Goal: Check status: Check status

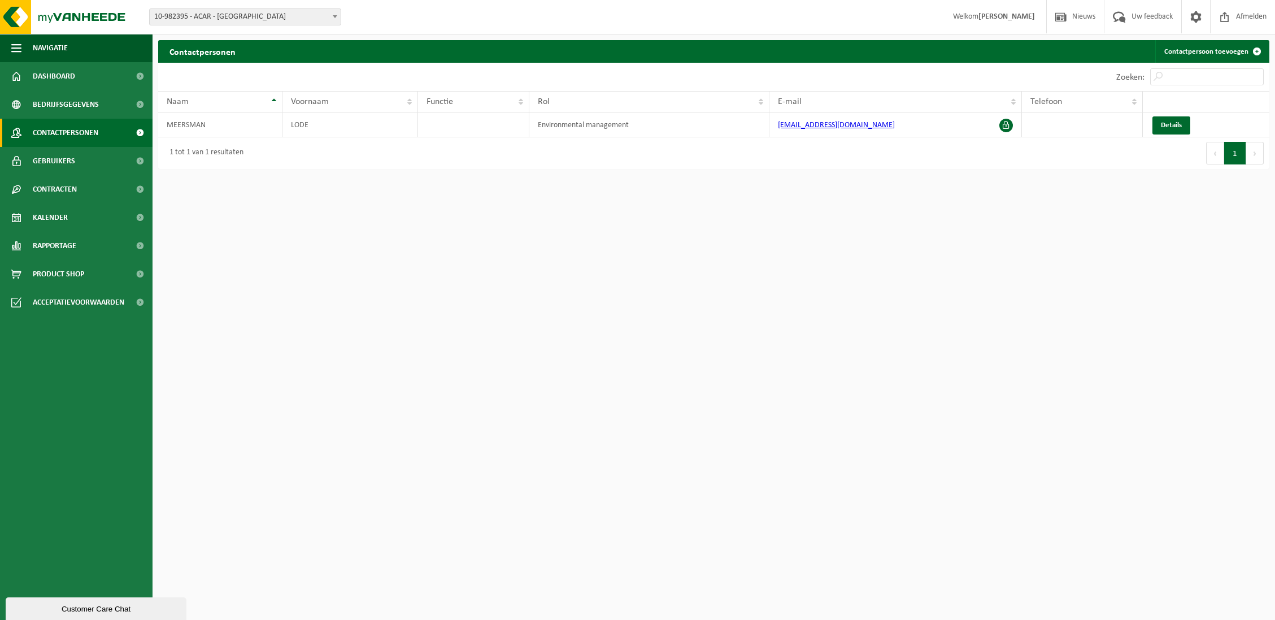
click at [1105, 276] on html "Vestiging: 10-982389 - GEZEL NV - BUGGENHOUT 10-982395 - ACAR - SINT-NIKLAAS 10…" at bounding box center [637, 310] width 1275 height 620
click at [76, 196] on span "Contracten" at bounding box center [55, 189] width 44 height 28
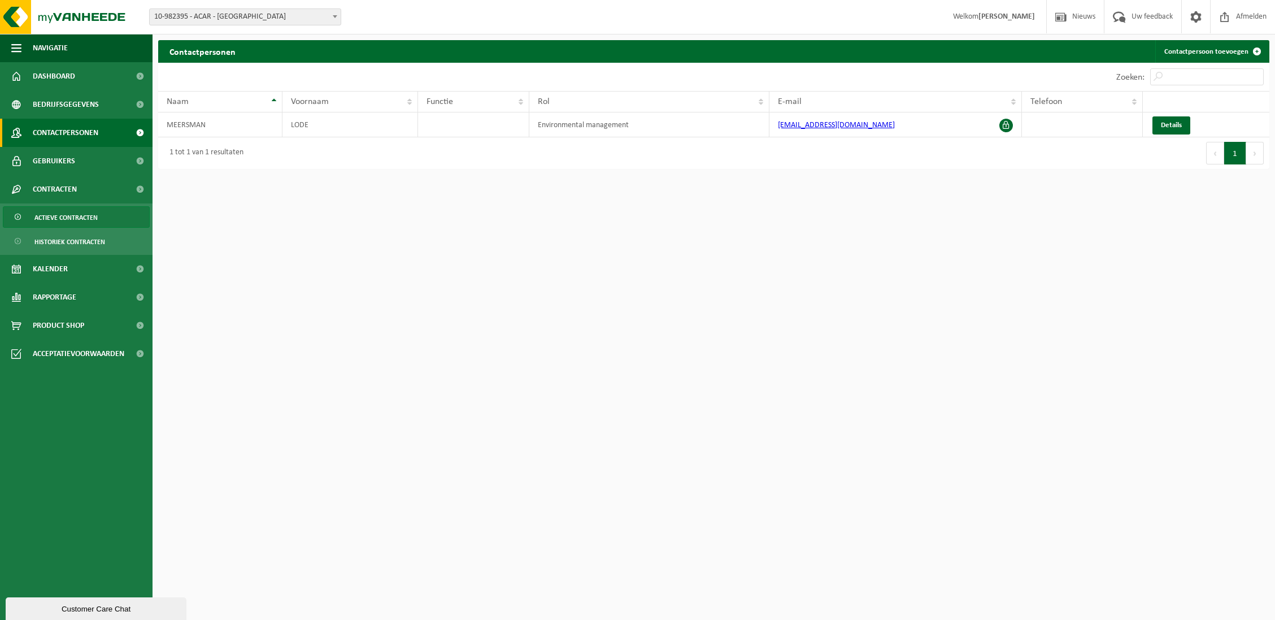
click at [82, 218] on span "Actieve contracten" at bounding box center [65, 217] width 63 height 21
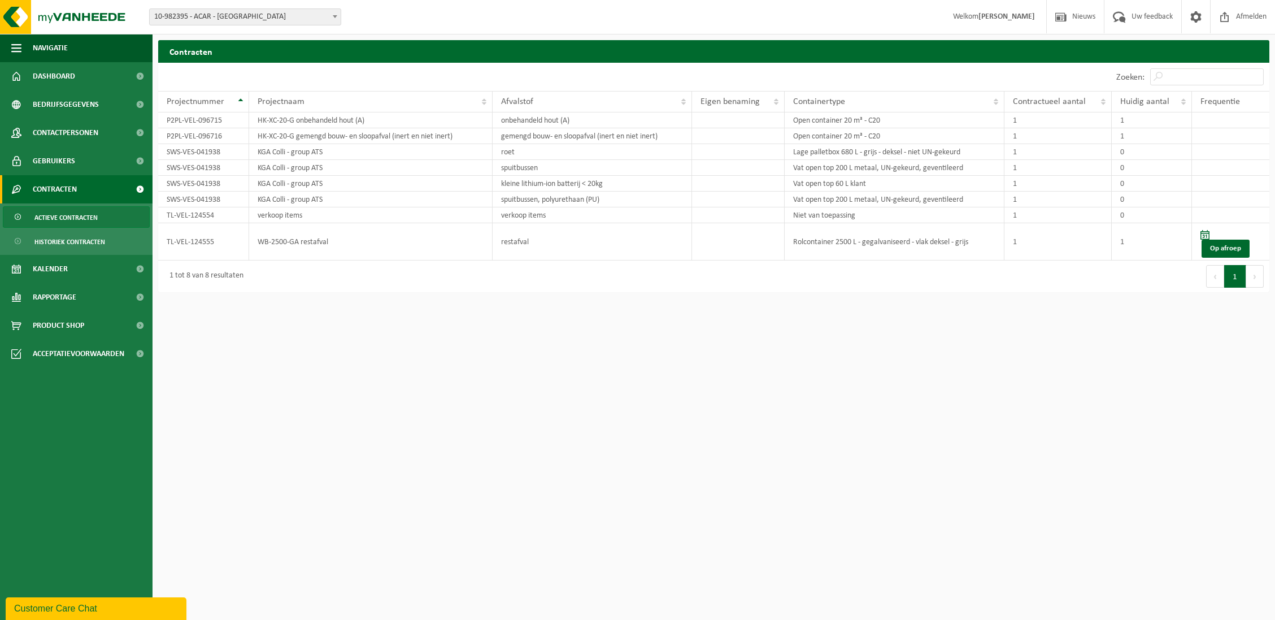
click at [186, 18] on span "10-982395 - ACAR - [GEOGRAPHIC_DATA]" at bounding box center [245, 17] width 191 height 16
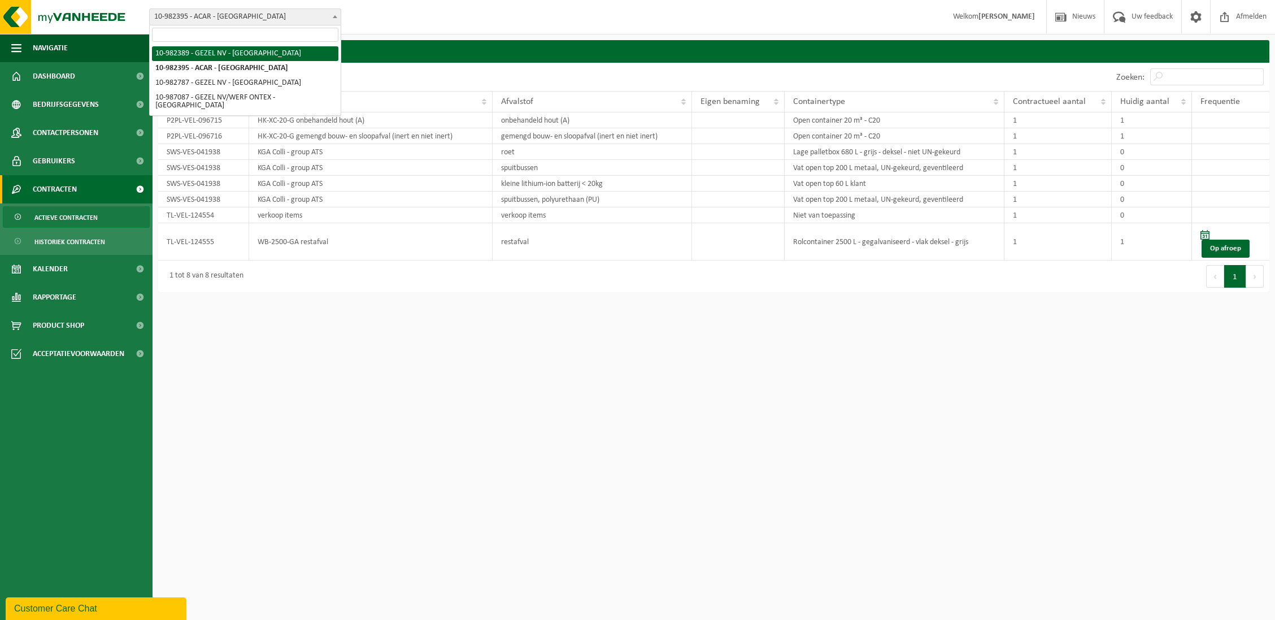
select select "162555"
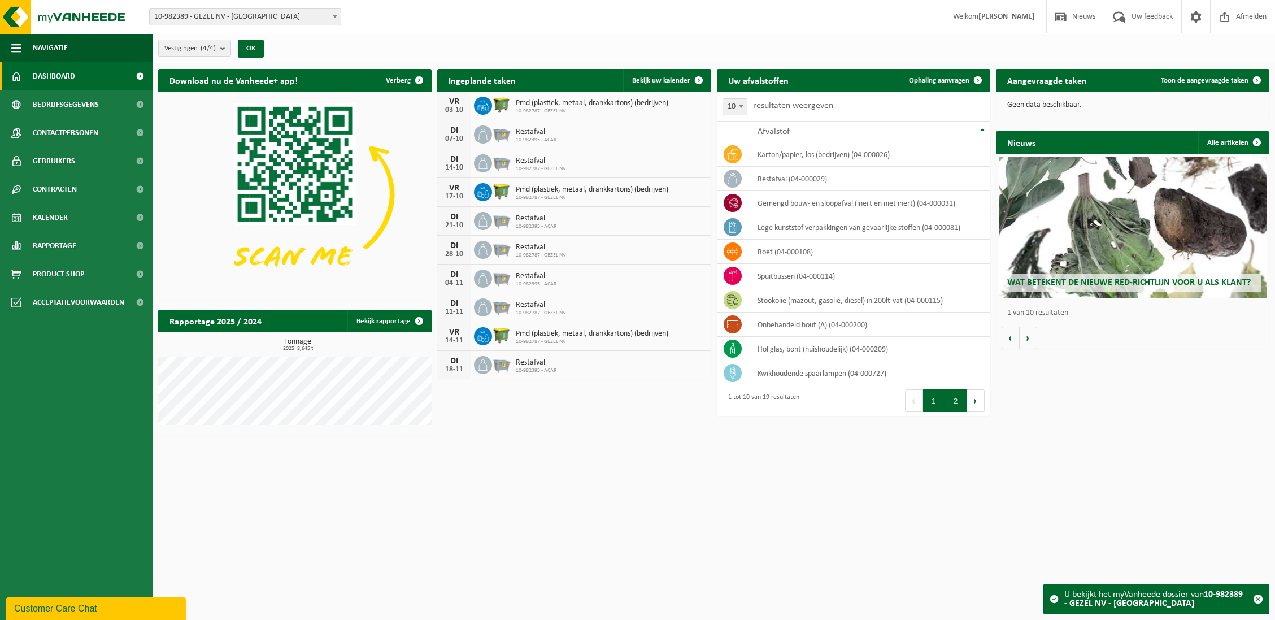
click at [956, 402] on button "2" at bounding box center [956, 400] width 22 height 23
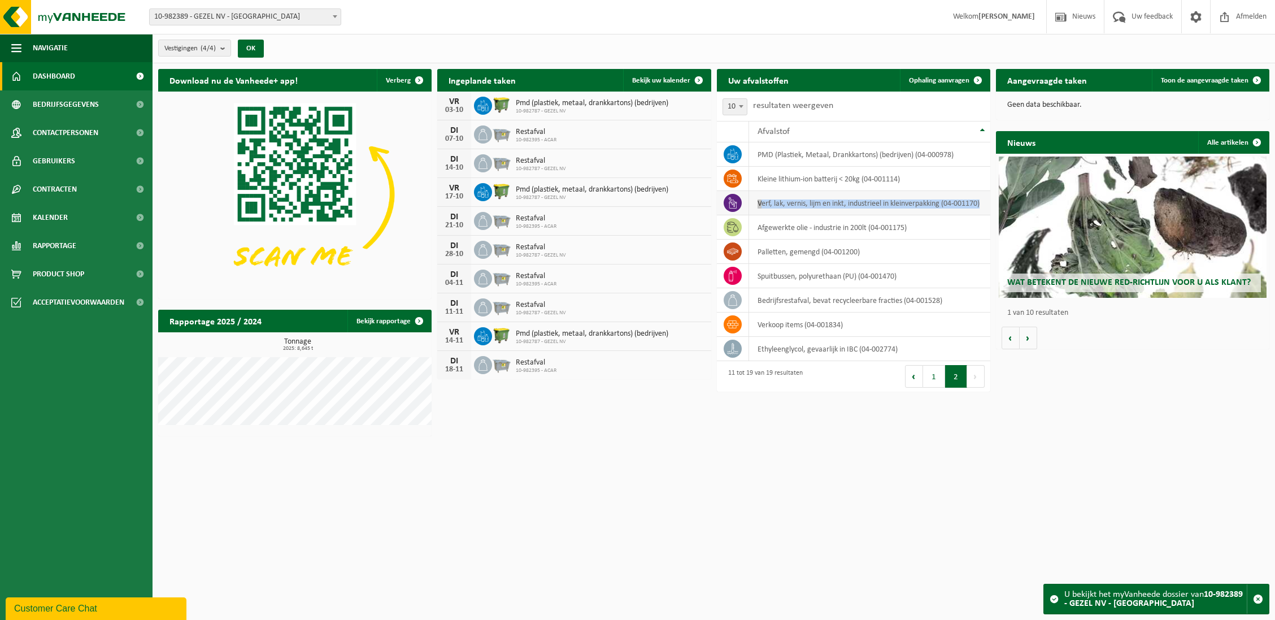
drag, startPoint x: 759, startPoint y: 198, endPoint x: 797, endPoint y: 206, distance: 39.3
click at [797, 206] on td "verf, lak, vernis, lijm en inkt, industrieel in kleinverpakking (04-001170)" at bounding box center [869, 203] width 241 height 24
drag, startPoint x: 797, startPoint y: 206, endPoint x: 786, endPoint y: 197, distance: 14.9
copy td "verf, lak, vernis, lijm en inkt, industrieel in kleinverpakking (04-001170)"
click at [935, 373] on button "1" at bounding box center [934, 376] width 22 height 23
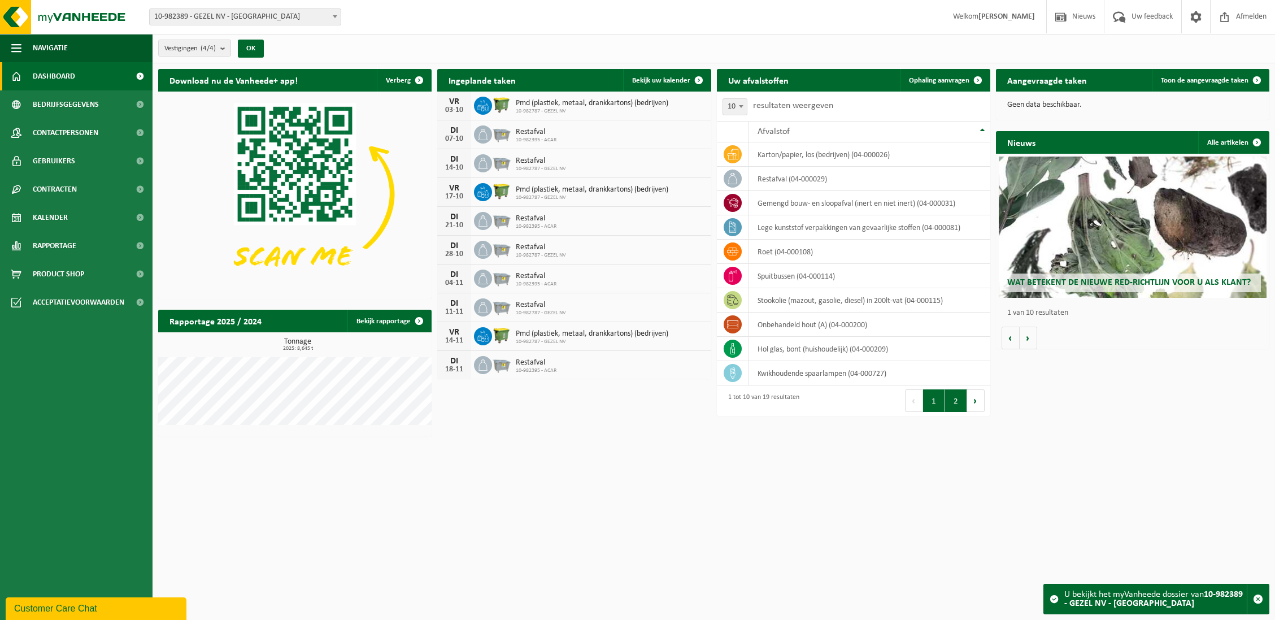
click at [956, 407] on button "2" at bounding box center [956, 400] width 22 height 23
